Goal: Information Seeking & Learning: Learn about a topic

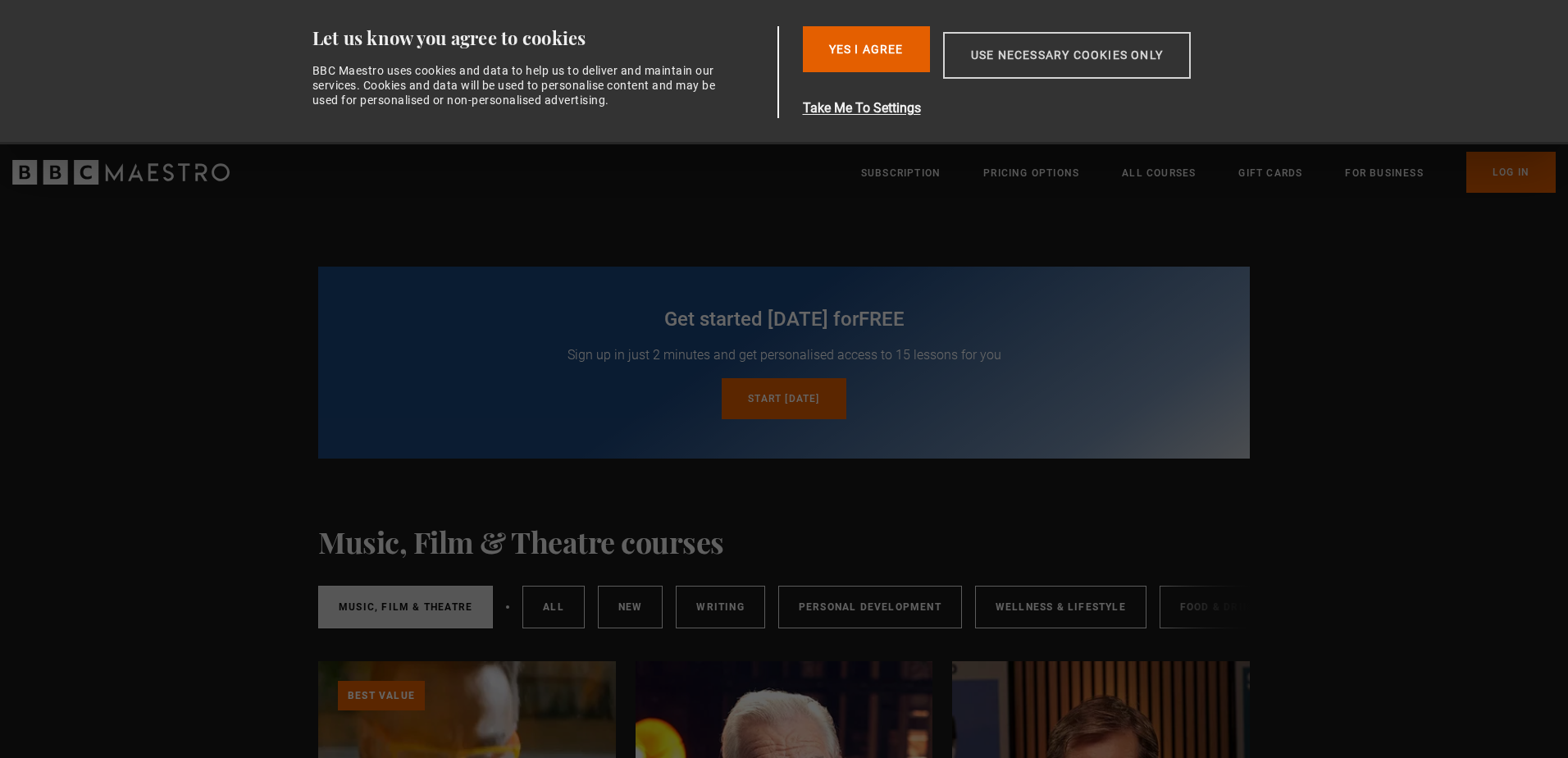
click at [1042, 50] on button "Use necessary cookies only" at bounding box center [1067, 56] width 248 height 47
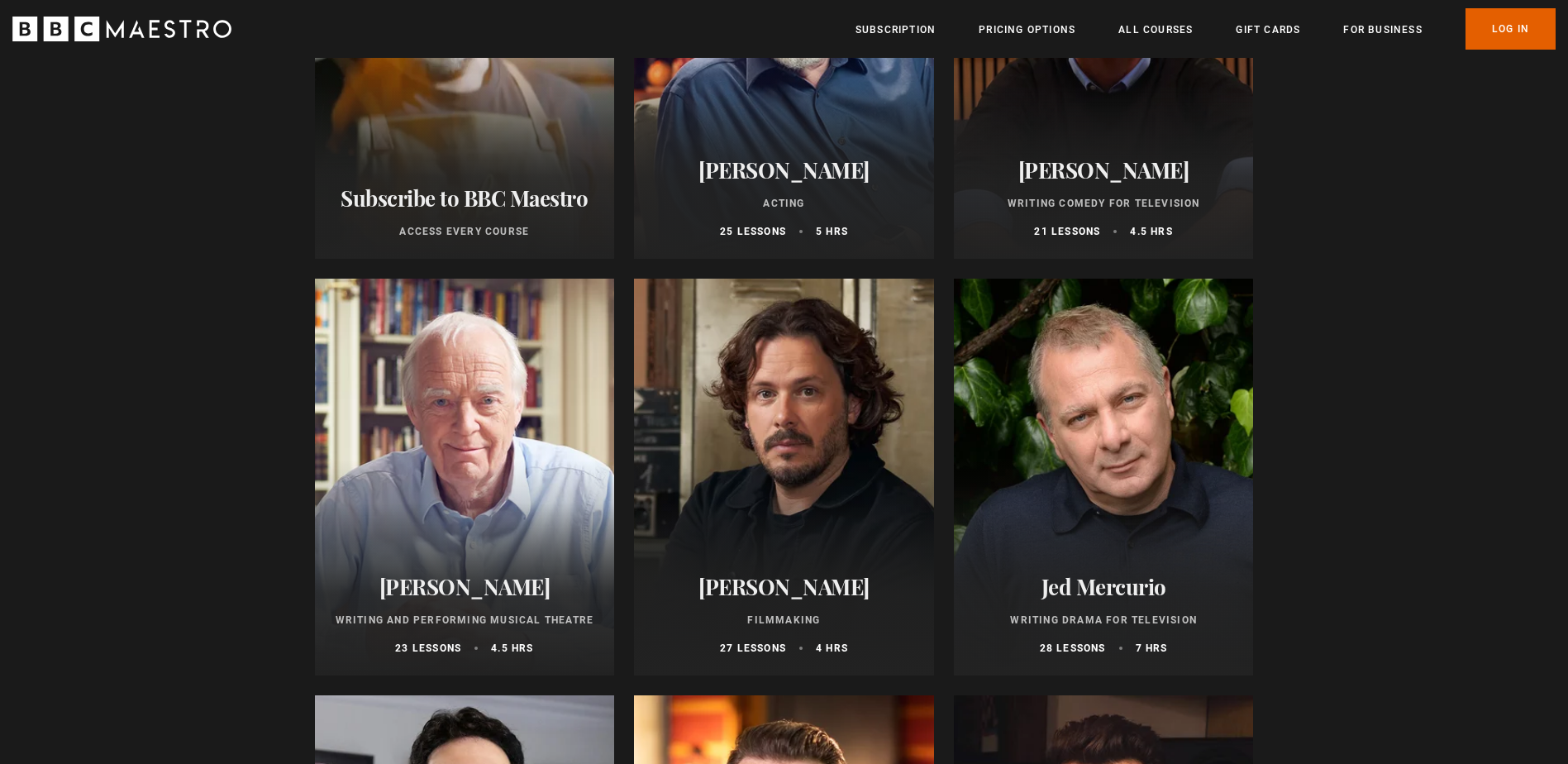
scroll to position [82, 0]
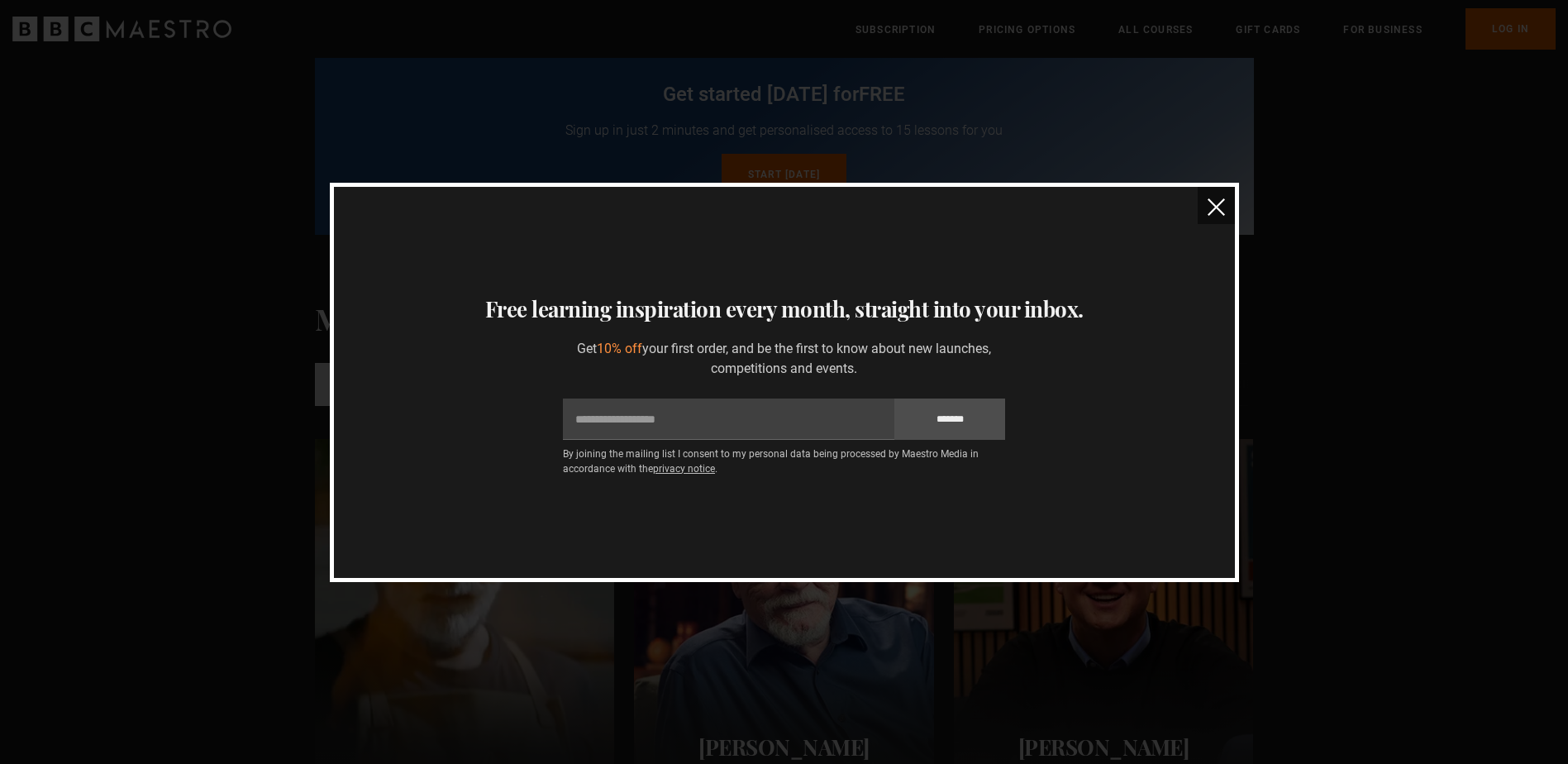
click at [1216, 215] on img "close" at bounding box center [1215, 206] width 17 height 17
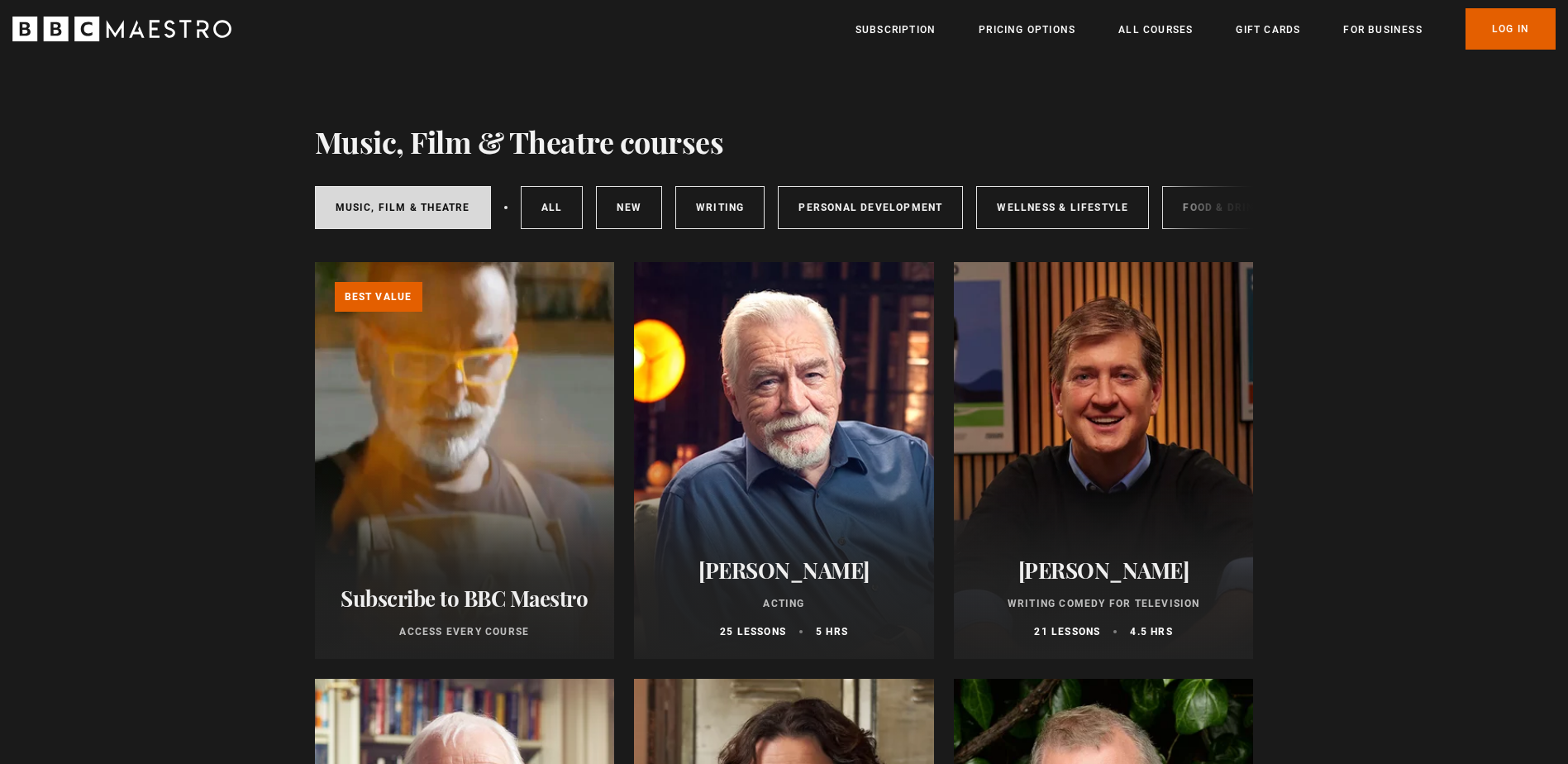
scroll to position [294, 0]
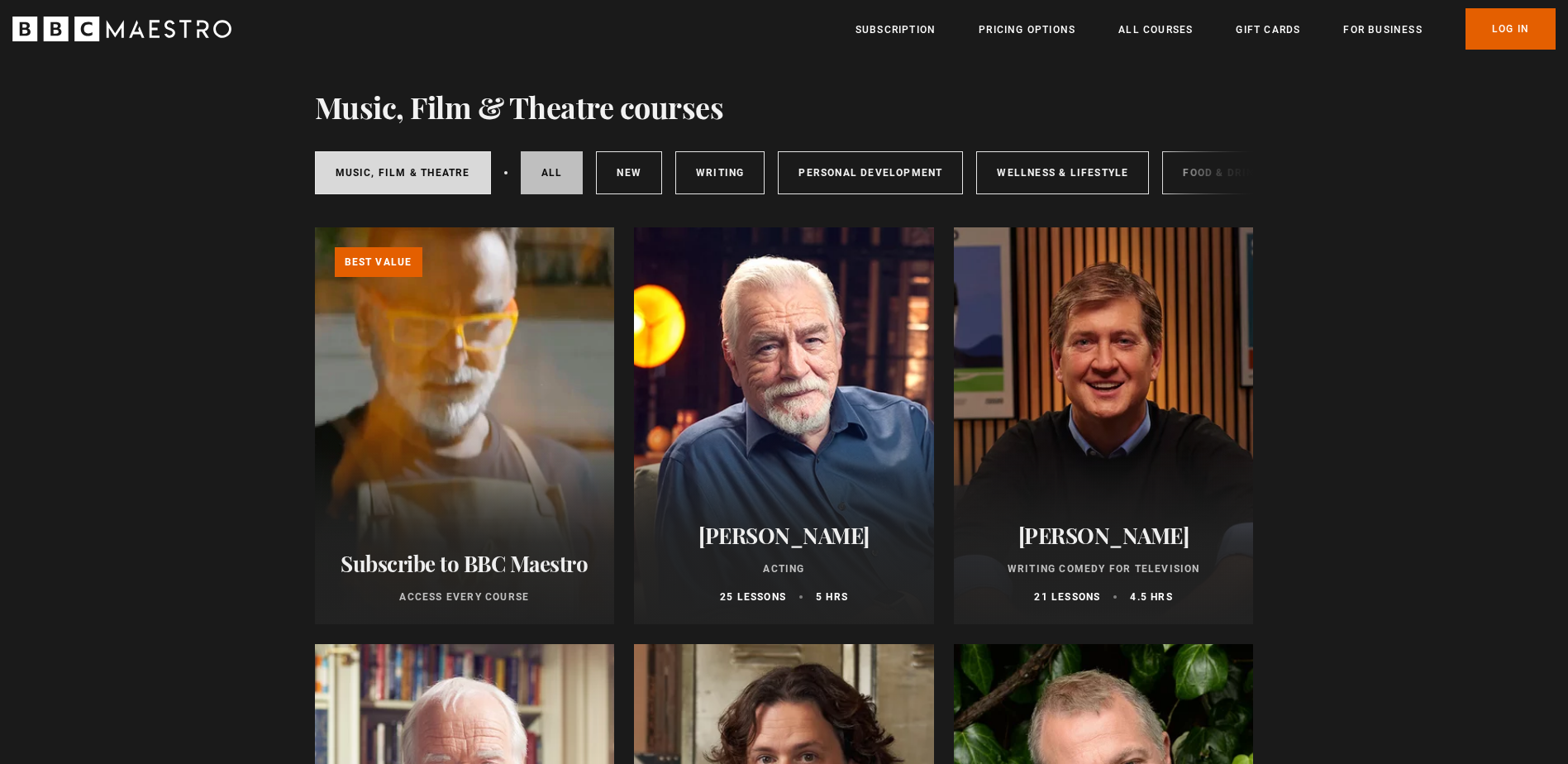
click at [542, 167] on link "All courses" at bounding box center [551, 172] width 62 height 43
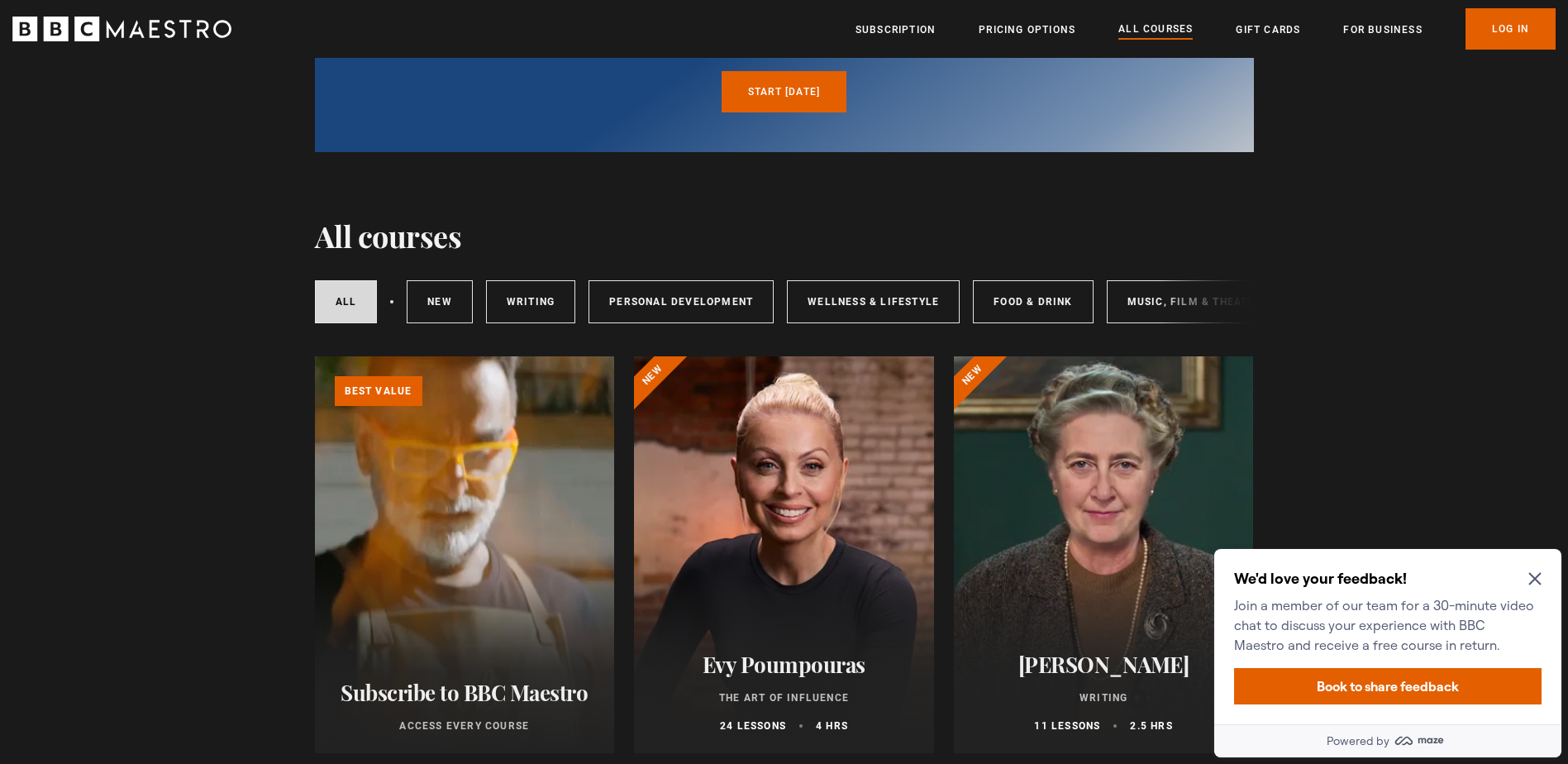
click at [1540, 578] on icon "Close Maze Prompt" at bounding box center [1535, 578] width 14 height 14
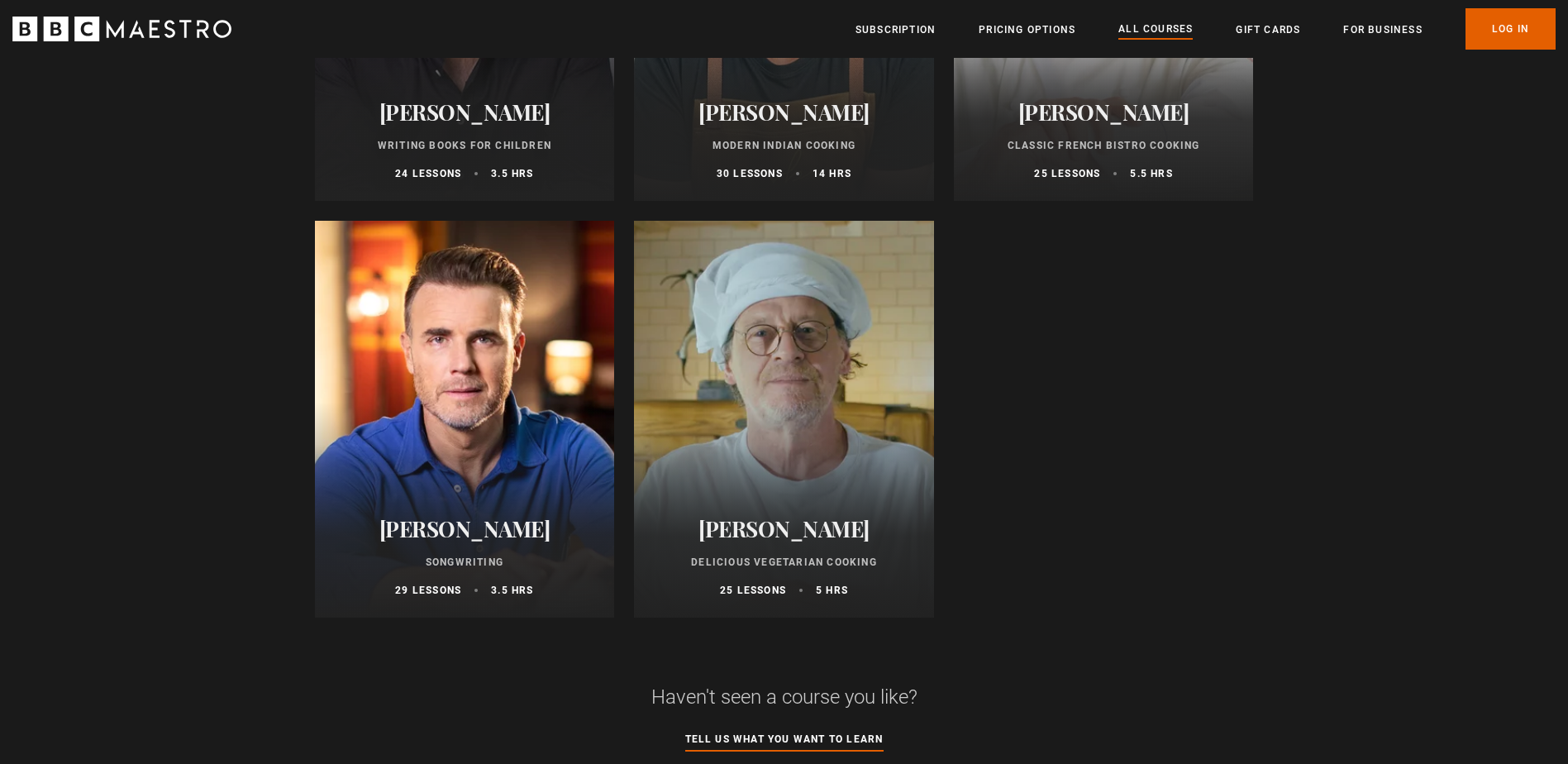
scroll to position [6531, 0]
